Goal: Navigation & Orientation: Understand site structure

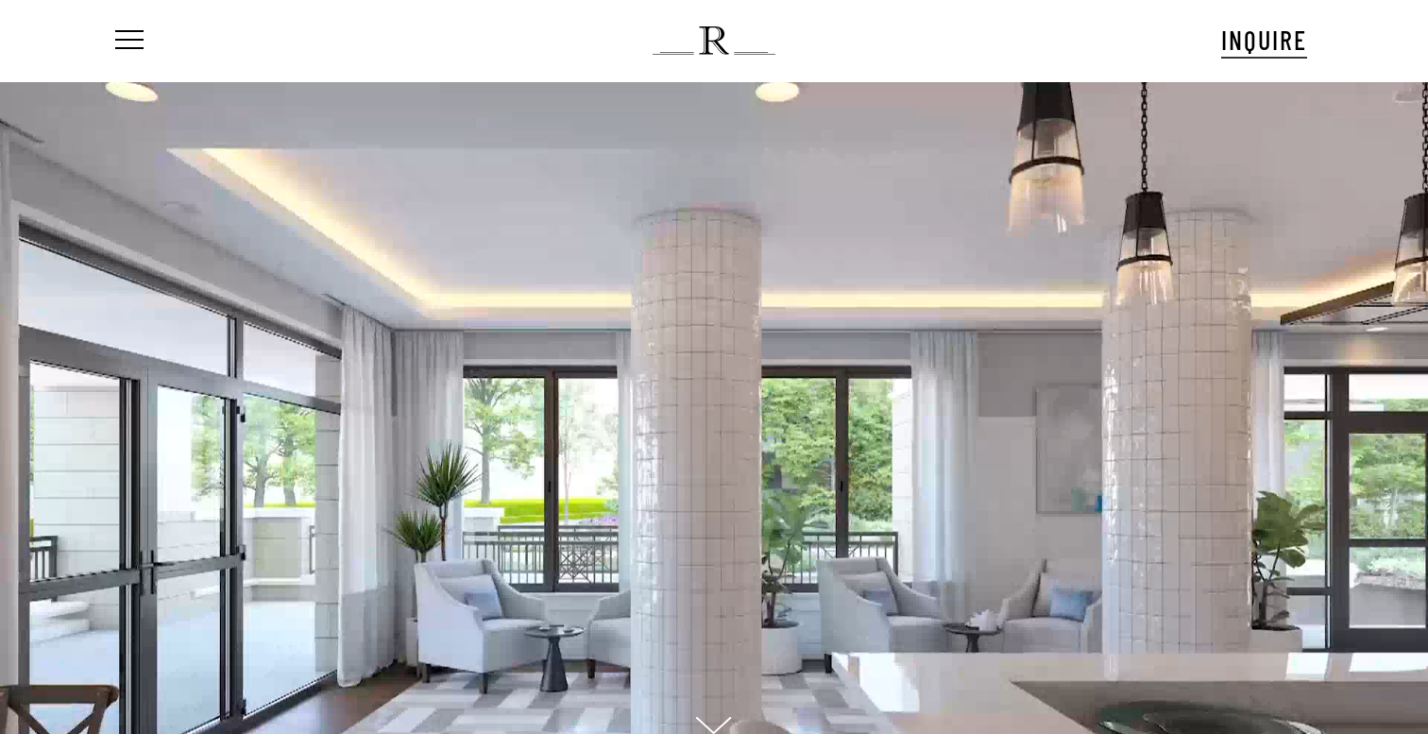
scroll to position [53, 0]
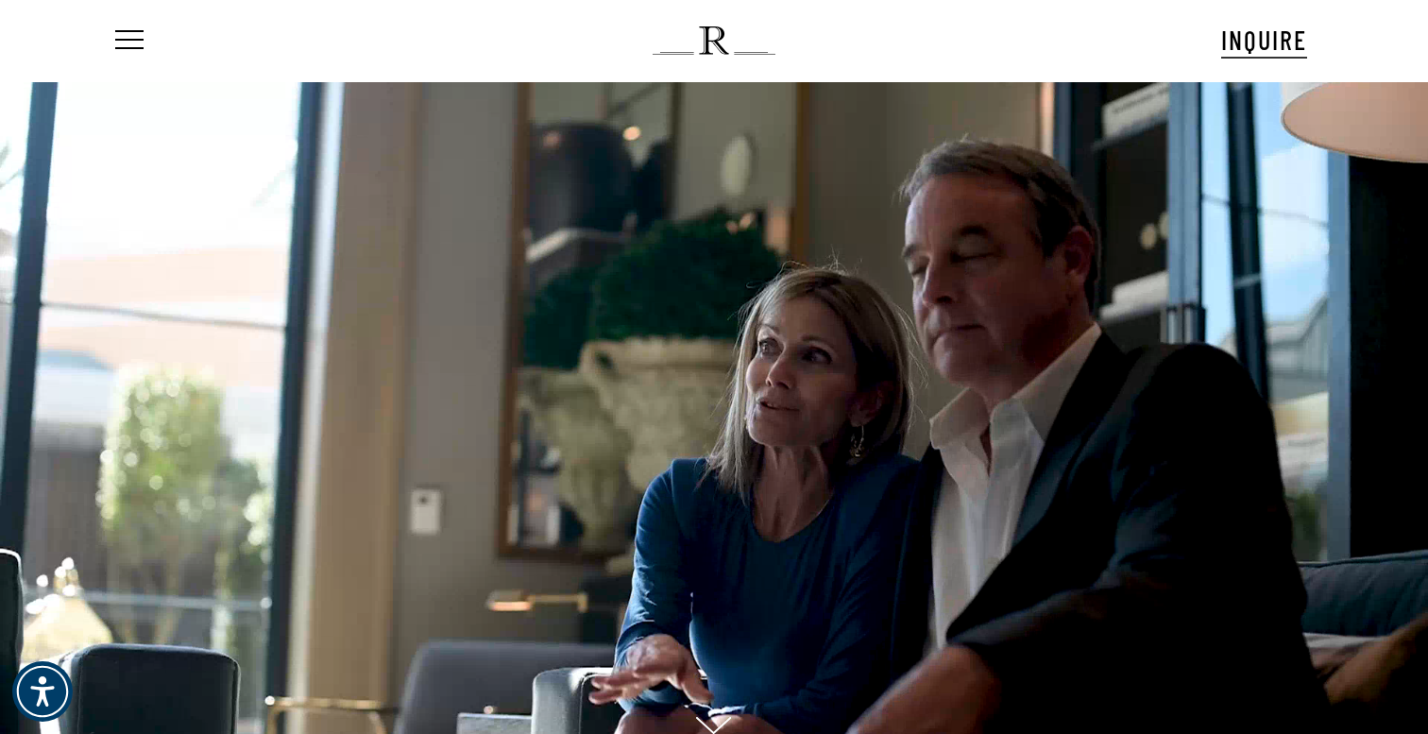
click at [706, 707] on div at bounding box center [713, 430] width 1199 height 697
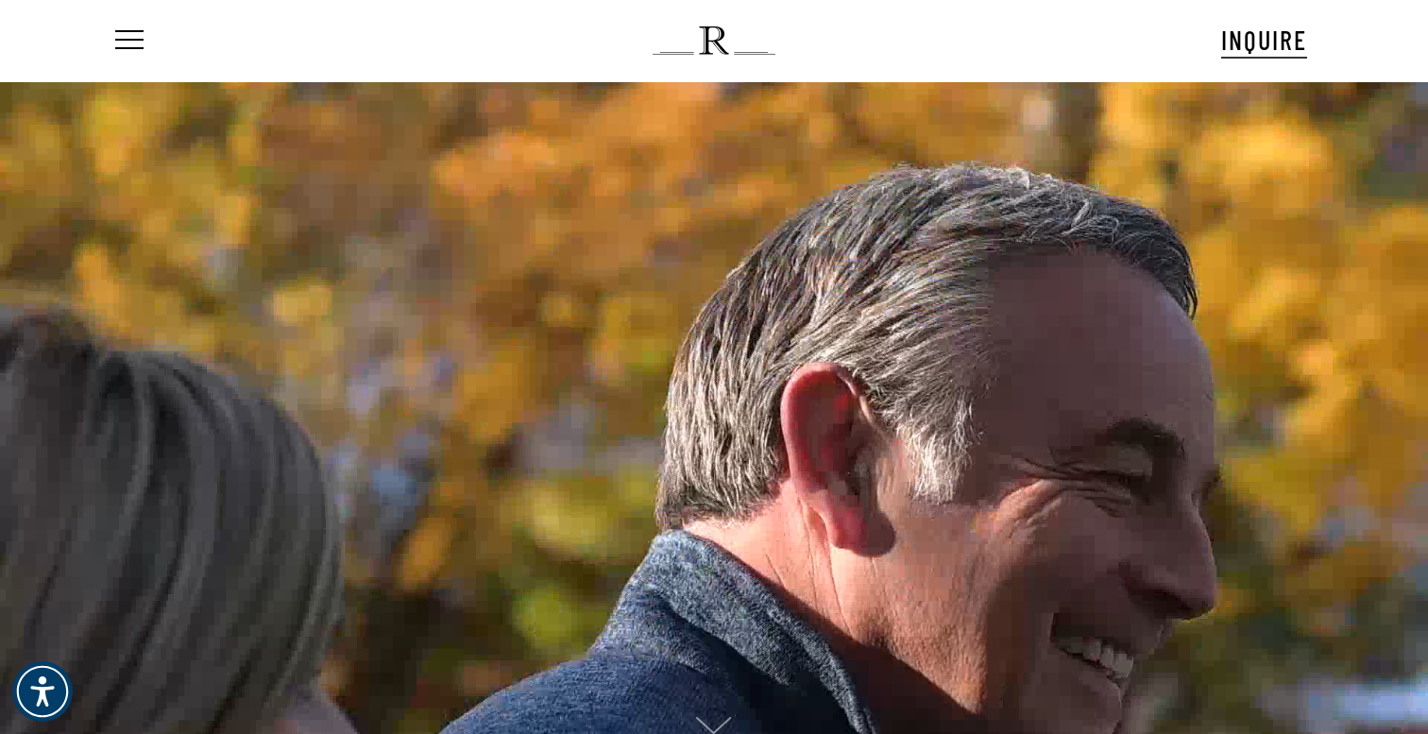
click at [721, 718] on icon at bounding box center [714, 720] width 36 height 18
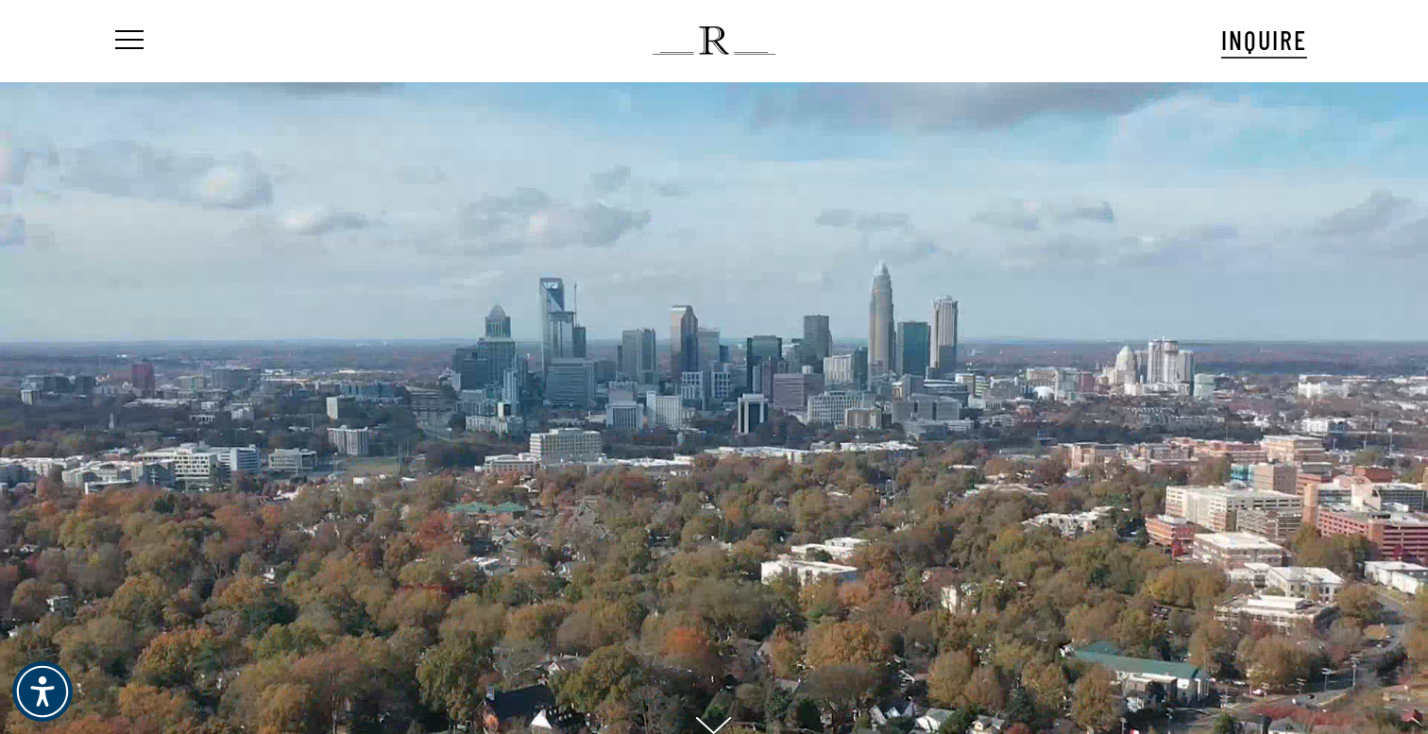
click at [722, 46] on img at bounding box center [714, 40] width 122 height 28
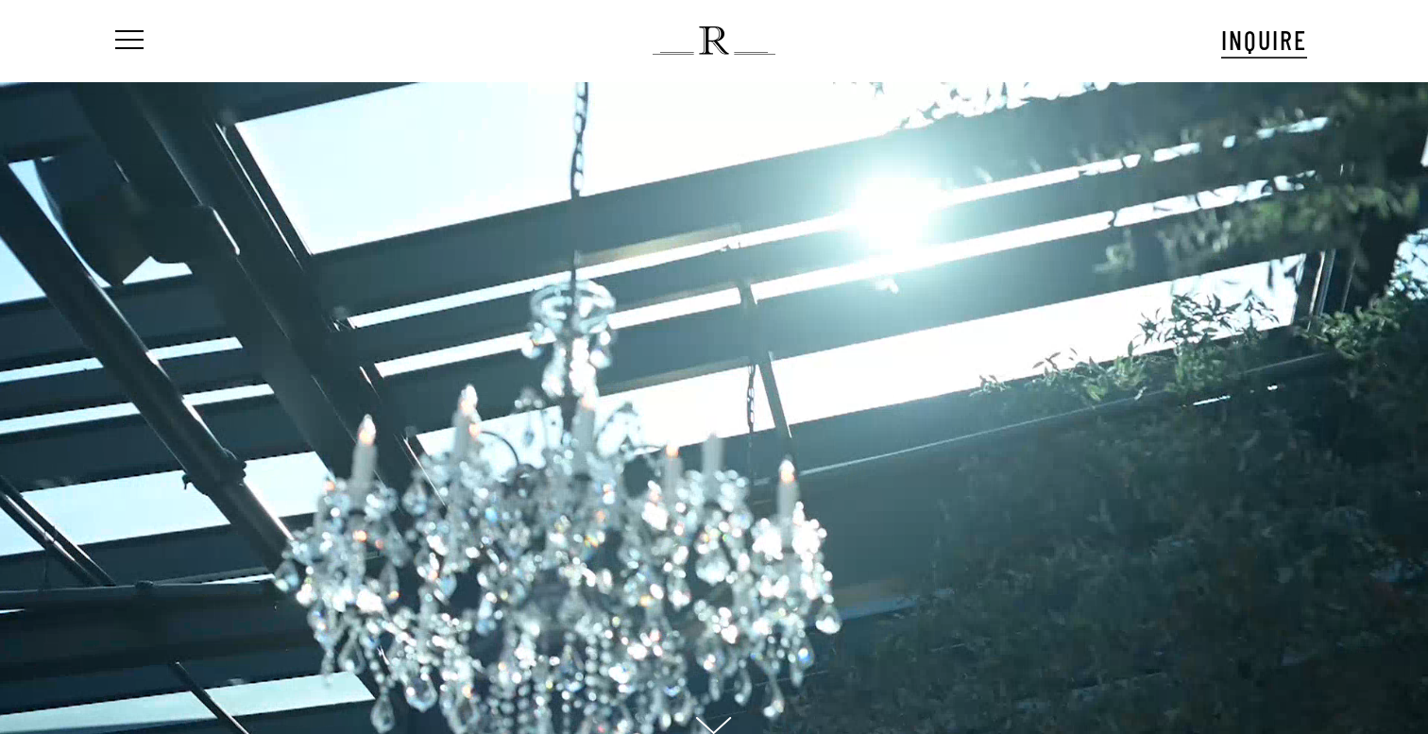
scroll to position [53, 0]
